Goal: Book appointment/travel/reservation

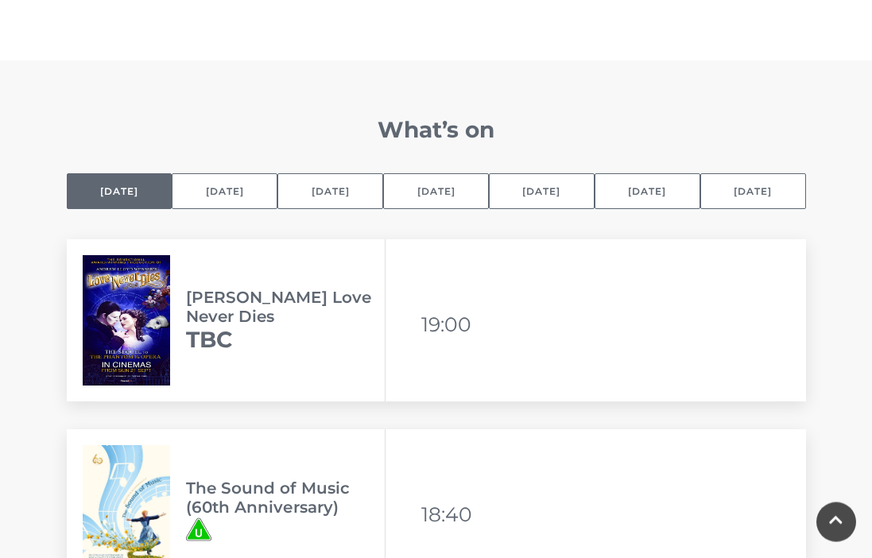
scroll to position [1058, 0]
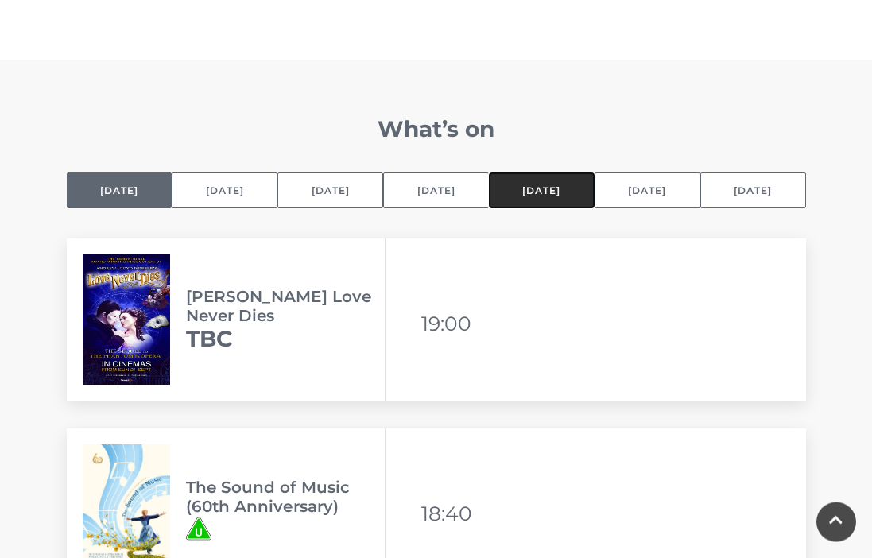
click at [565, 205] on button "[DATE]" at bounding box center [542, 190] width 106 height 36
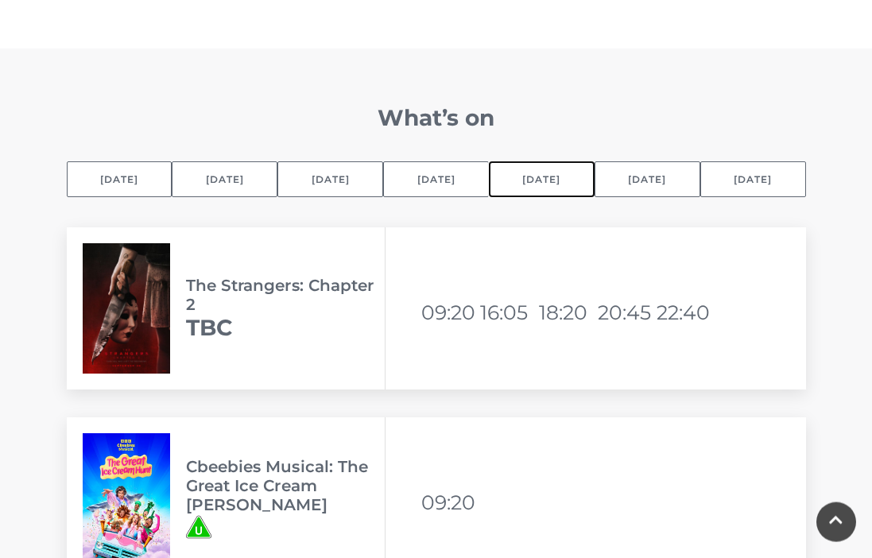
scroll to position [1067, 0]
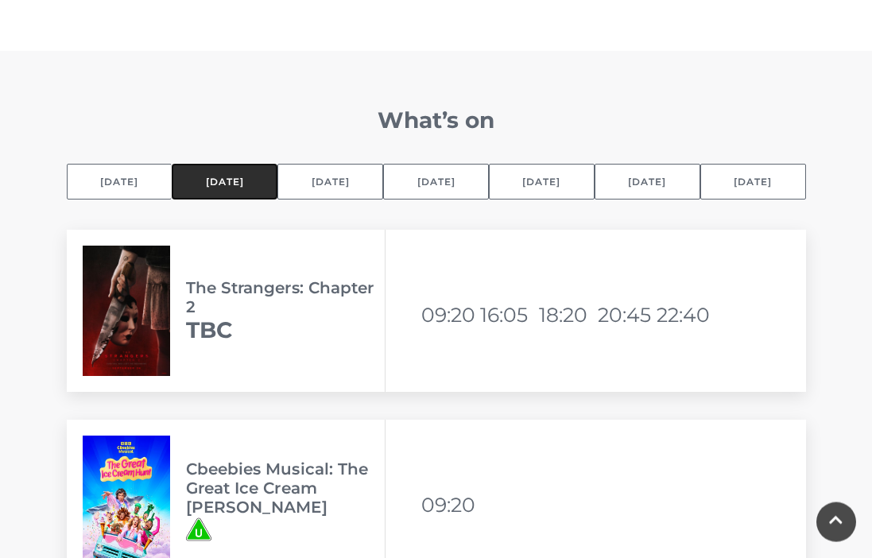
click at [254, 194] on button "[DATE]" at bounding box center [225, 182] width 106 height 36
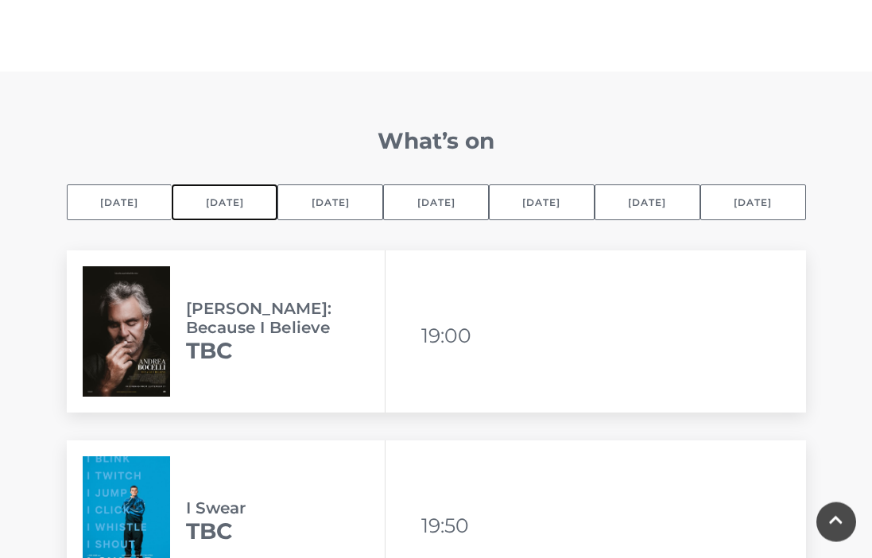
scroll to position [1056, 0]
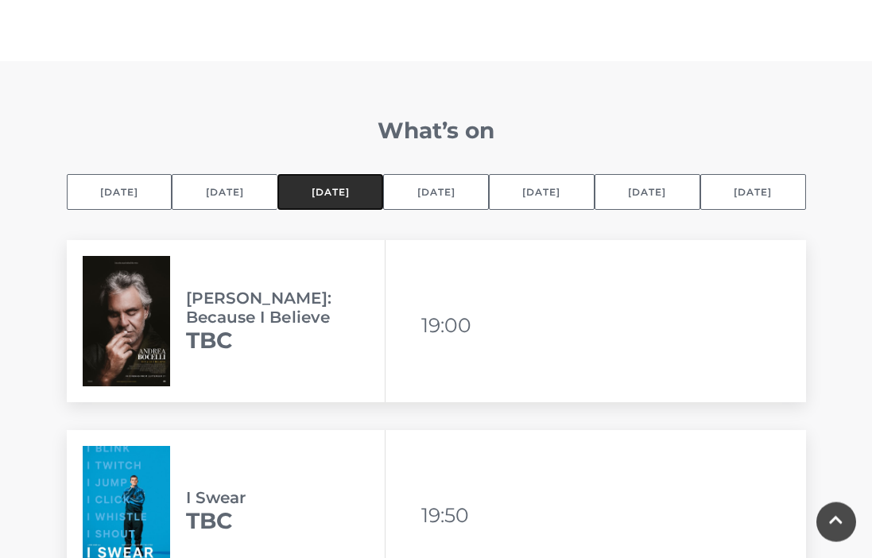
click at [324, 195] on button "[DATE]" at bounding box center [330, 192] width 106 height 36
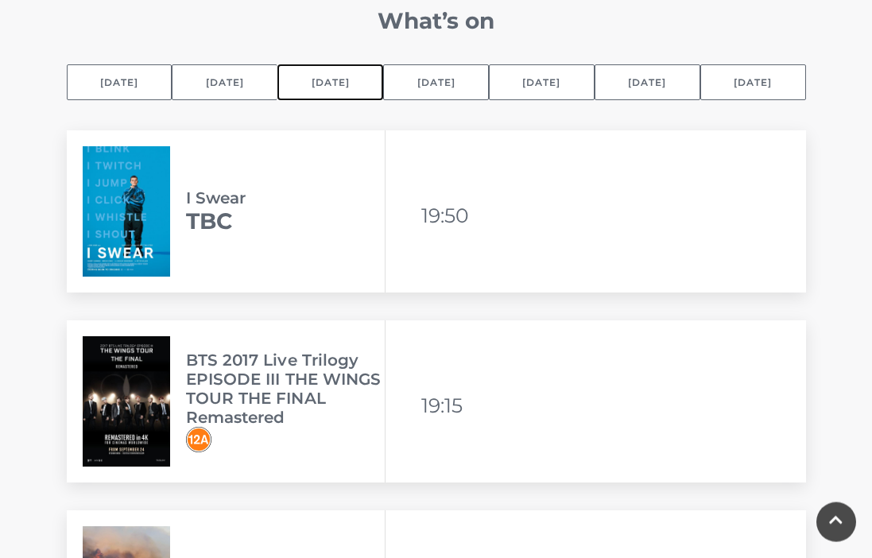
scroll to position [1135, 0]
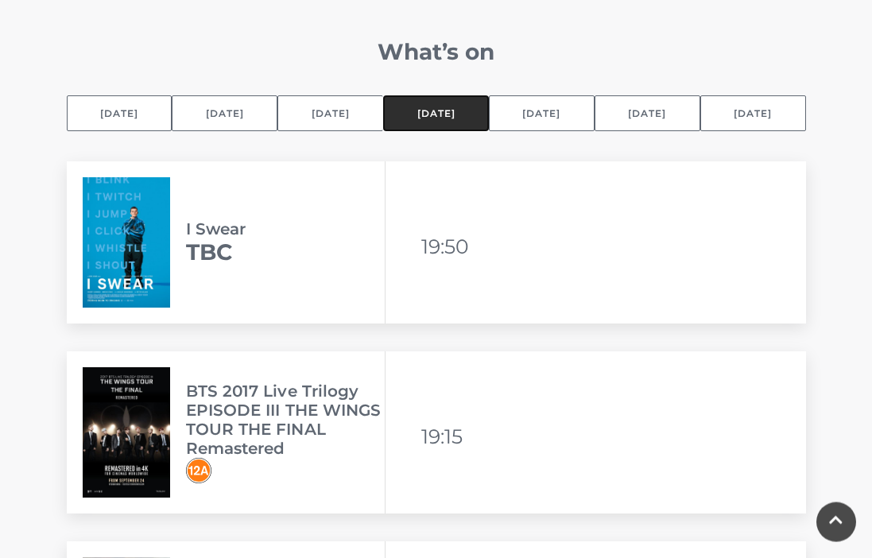
click at [458, 117] on button "[DATE]" at bounding box center [436, 113] width 106 height 36
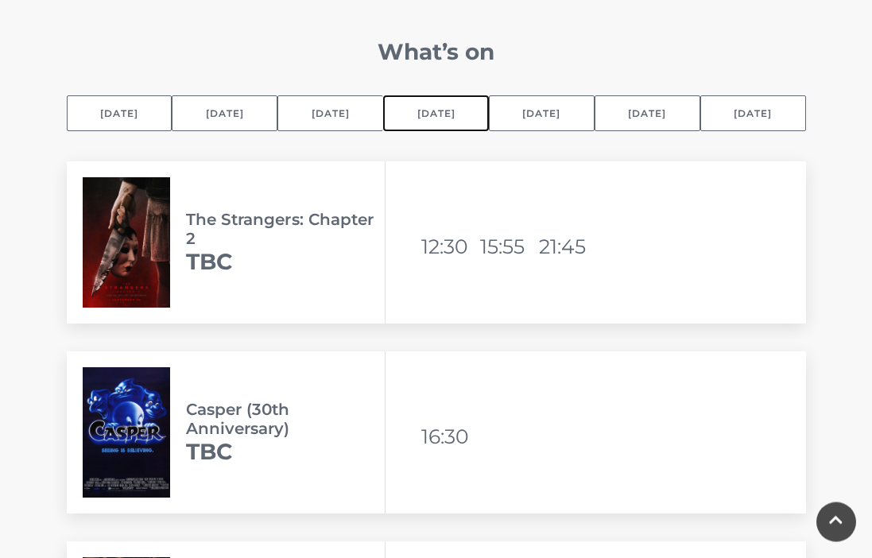
scroll to position [1151, 0]
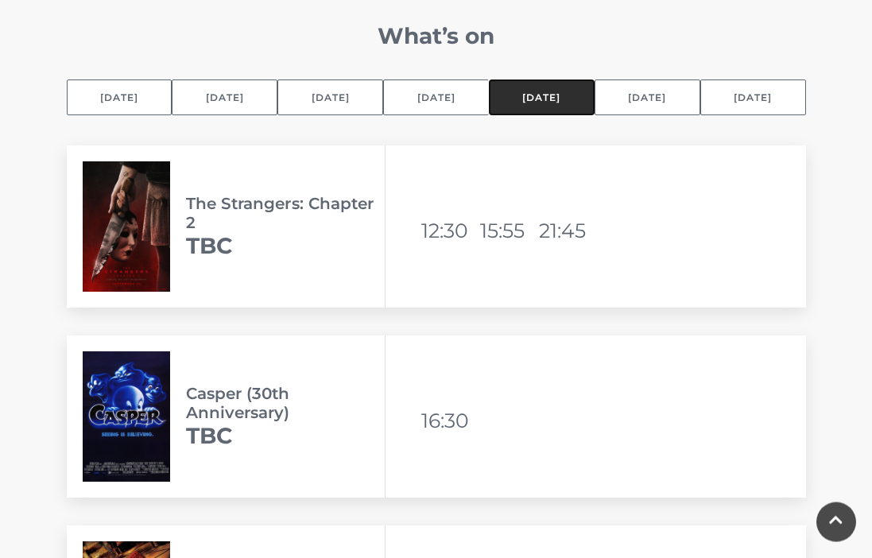
click at [563, 106] on button "[DATE]" at bounding box center [542, 97] width 106 height 36
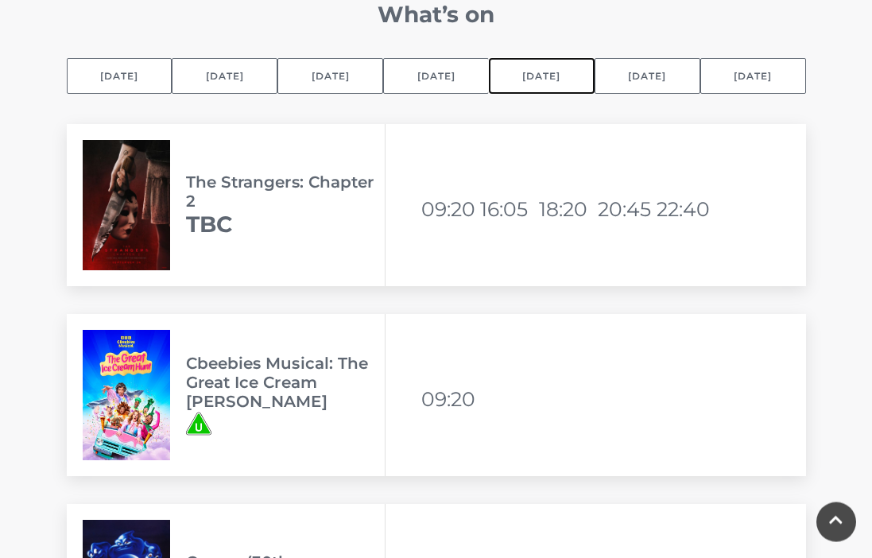
scroll to position [1146, 0]
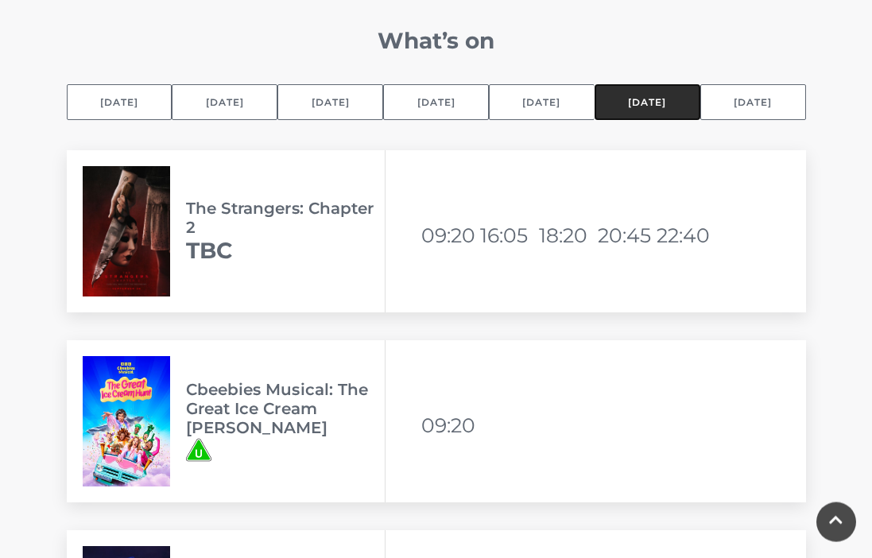
click at [649, 104] on button "[DATE]" at bounding box center [648, 102] width 106 height 36
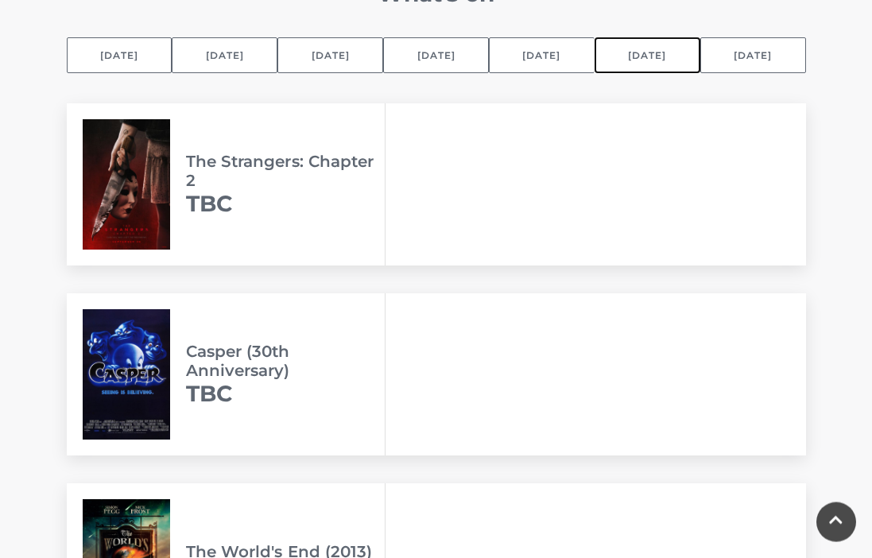
scroll to position [1179, 0]
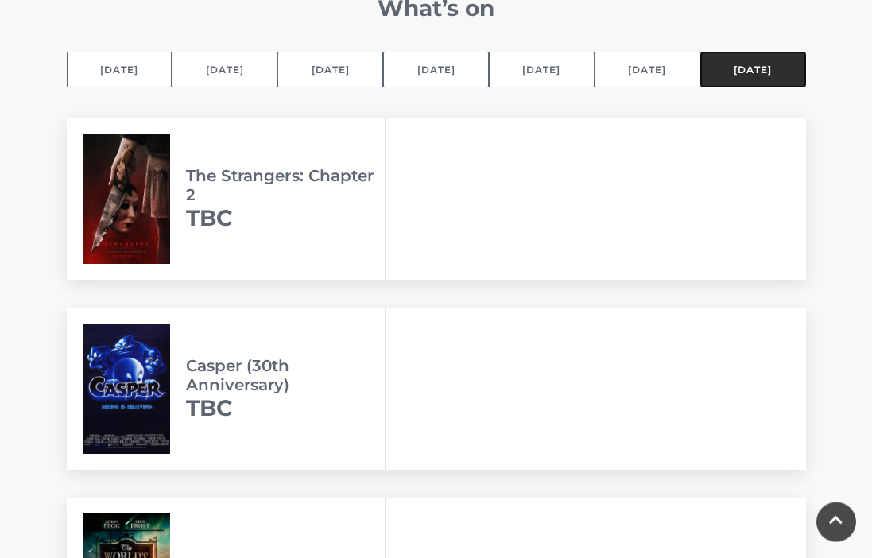
click at [762, 77] on button "[DATE]" at bounding box center [753, 70] width 106 height 36
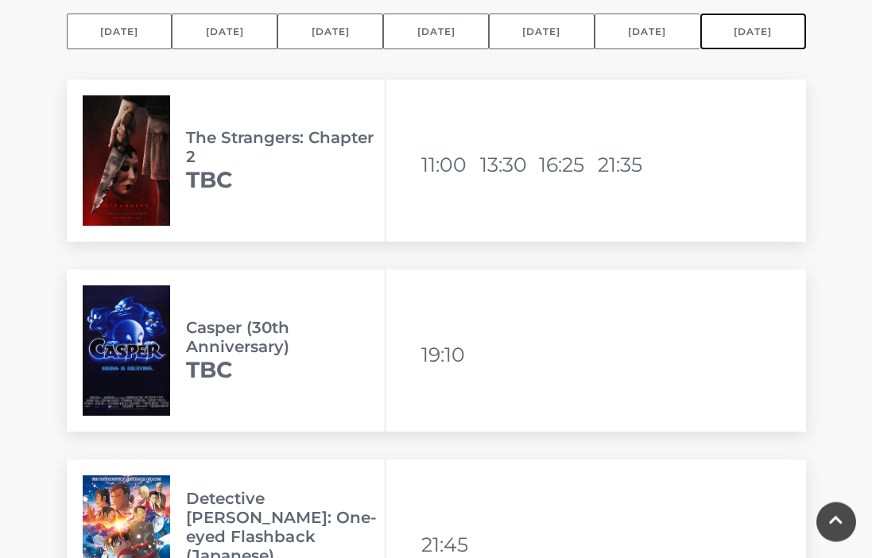
scroll to position [1210, 0]
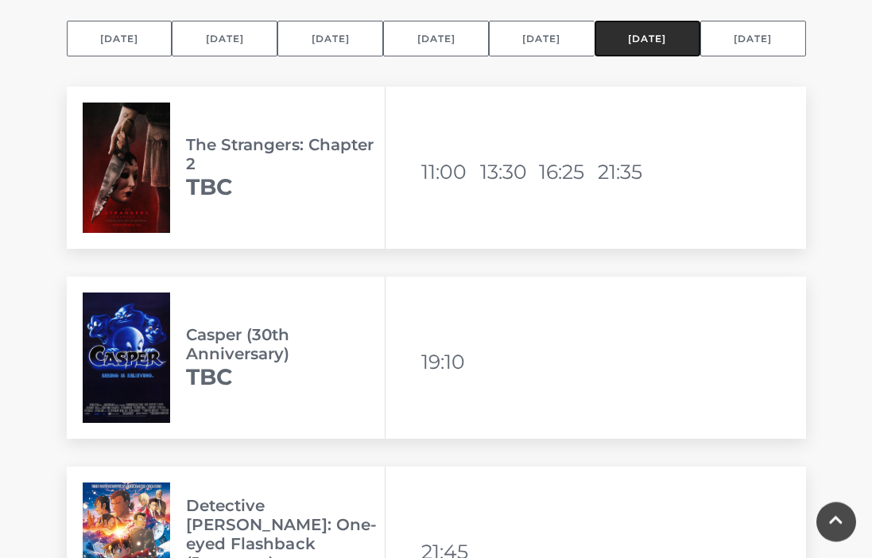
click at [661, 52] on button "[DATE]" at bounding box center [648, 39] width 106 height 36
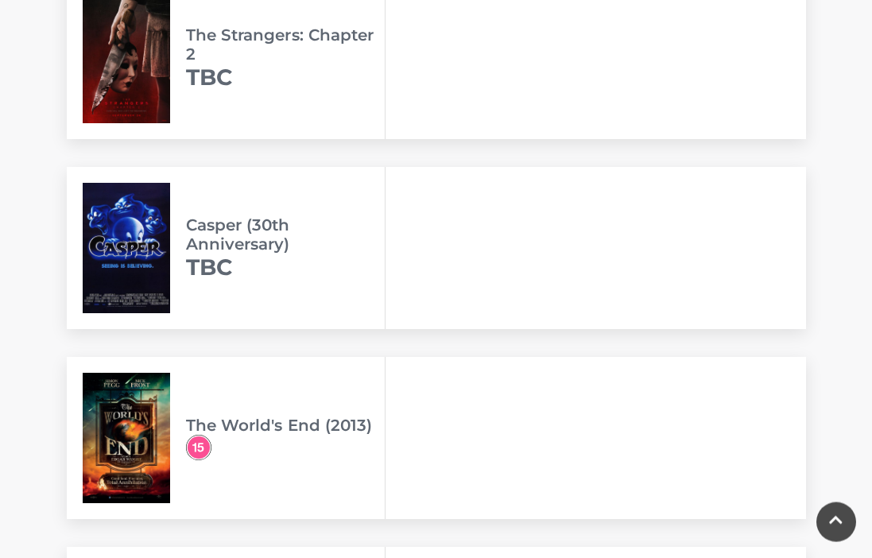
scroll to position [1318, 0]
